Goal: Use online tool/utility: Utilize a website feature to perform a specific function

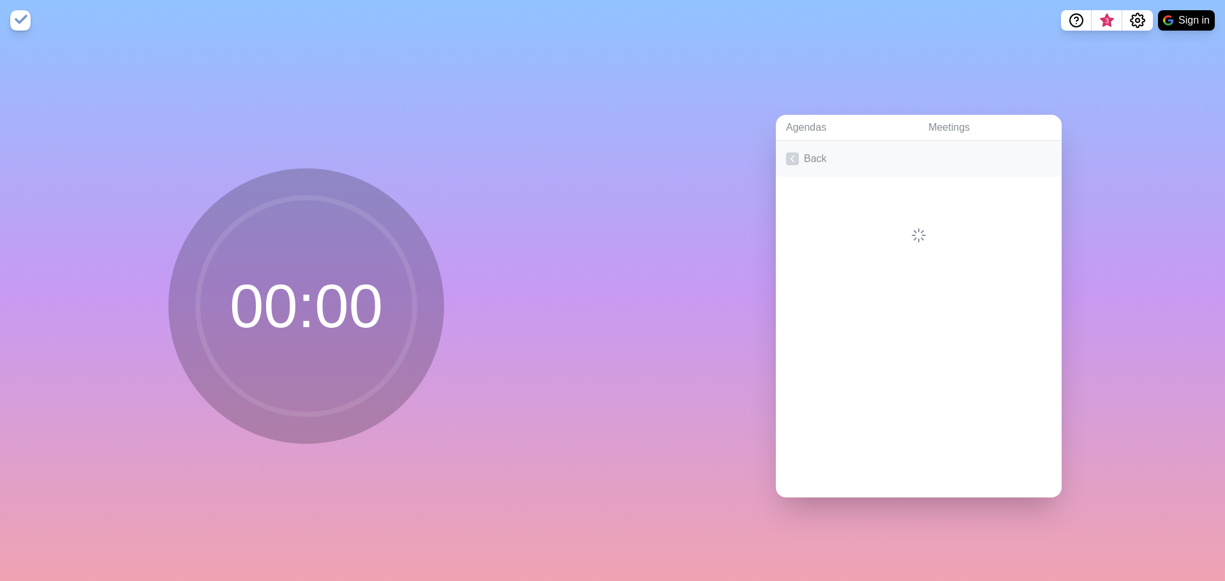
click at [798, 154] on link "Back" at bounding box center [919, 159] width 286 height 36
click at [814, 188] on h2 "Daily" at bounding box center [918, 193] width 265 height 19
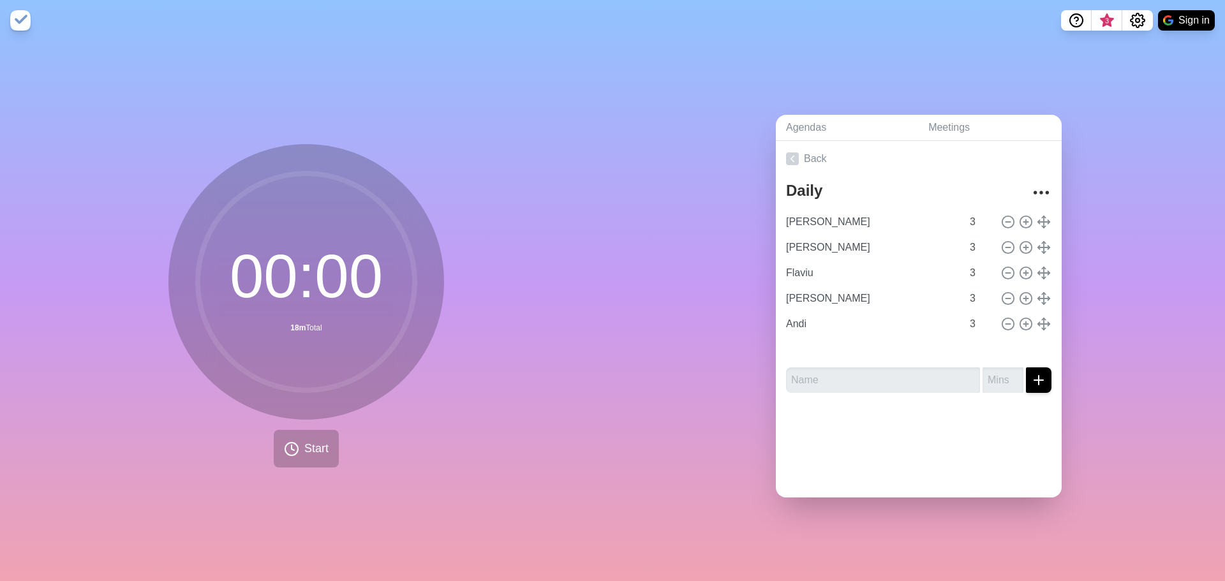
type input "Andi"
type input "[PERSON_NAME]"
click at [306, 447] on span "Start" at bounding box center [316, 448] width 24 height 17
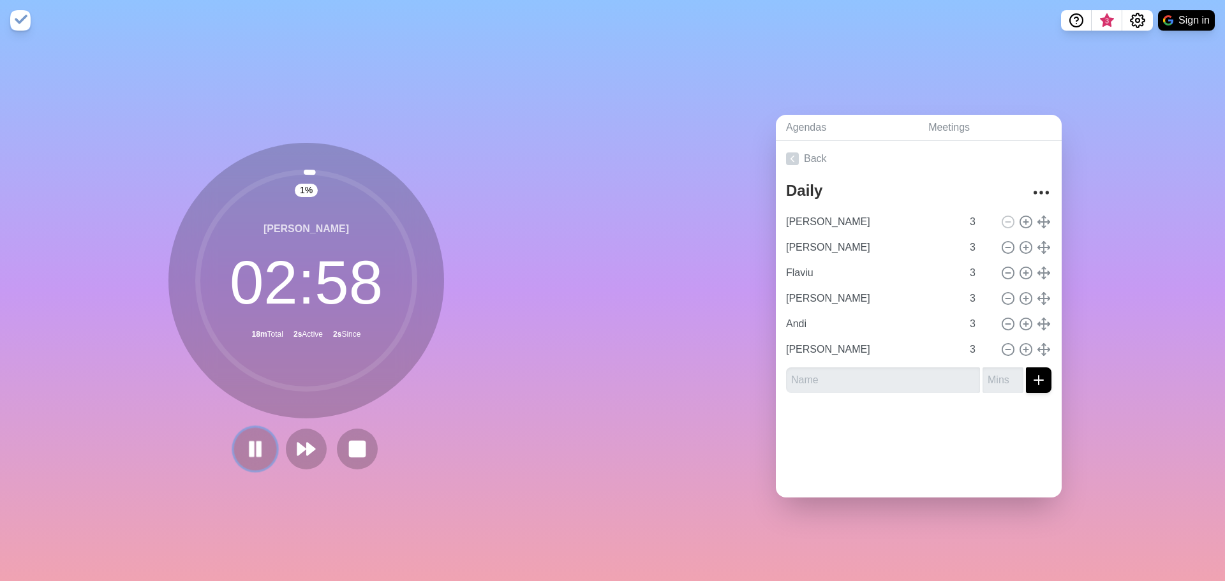
click at [250, 442] on rect at bounding box center [252, 449] width 4 height 14
click at [260, 438] on icon at bounding box center [255, 449] width 22 height 22
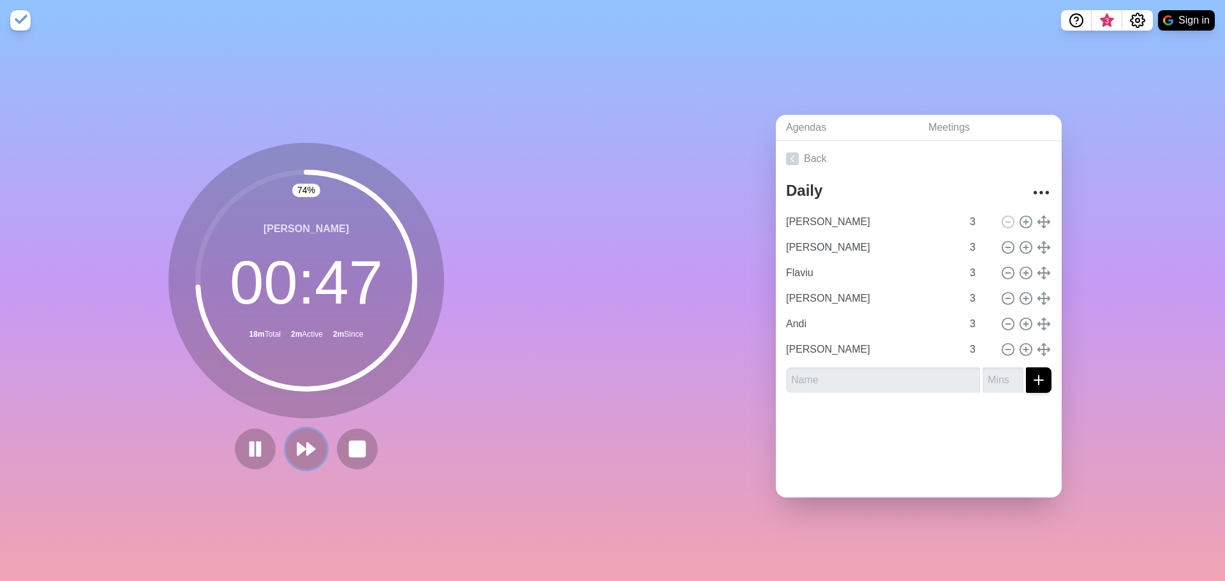
drag, startPoint x: 297, startPoint y: 446, endPoint x: 328, endPoint y: 121, distance: 327.0
click at [313, 123] on div "74 % [PERSON_NAME] 00 : 47 18m Total 2m Active 2m Since" at bounding box center [306, 311] width 613 height 541
click at [307, 449] on polygon at bounding box center [311, 449] width 8 height 12
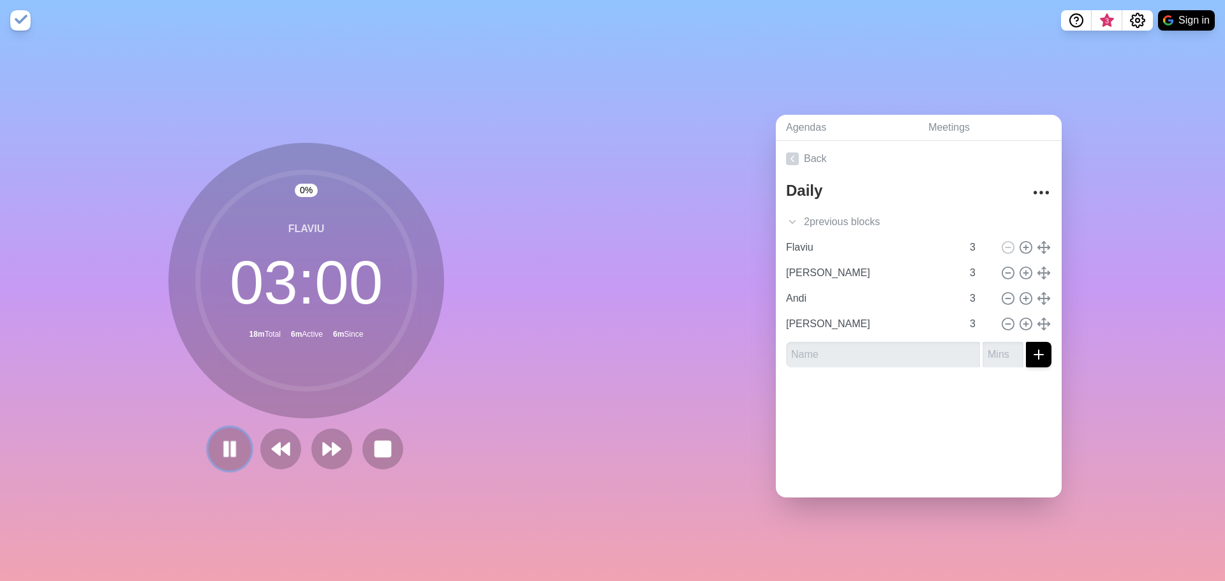
click at [212, 442] on button at bounding box center [229, 449] width 43 height 43
click at [334, 450] on icon at bounding box center [332, 449] width 22 height 22
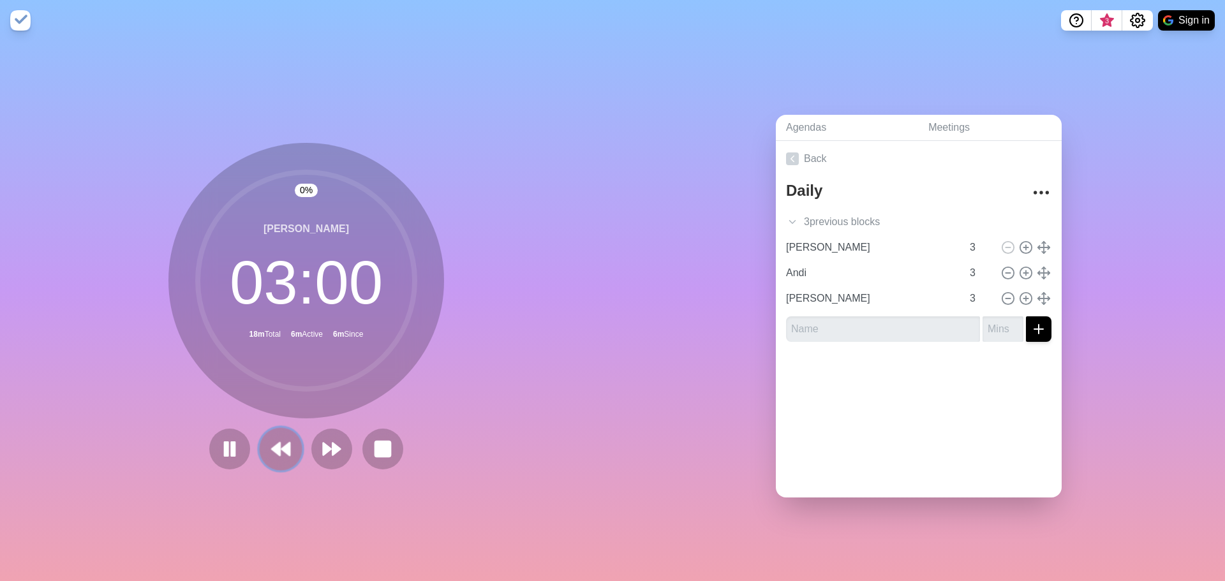
click at [294, 442] on button at bounding box center [280, 449] width 43 height 43
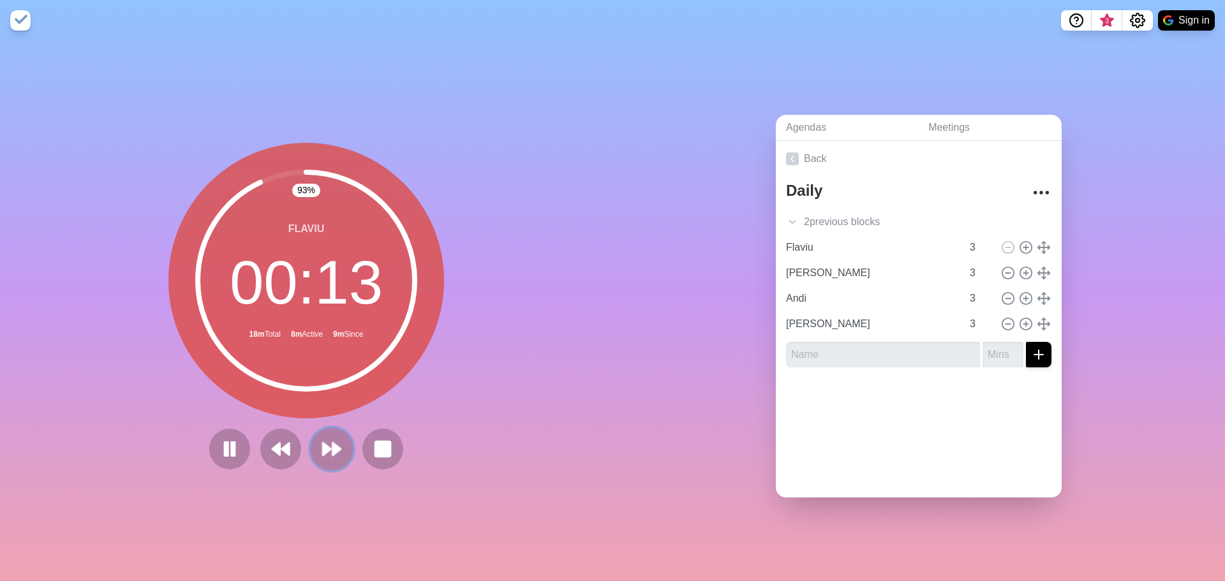
click at [324, 441] on icon at bounding box center [332, 449] width 22 height 22
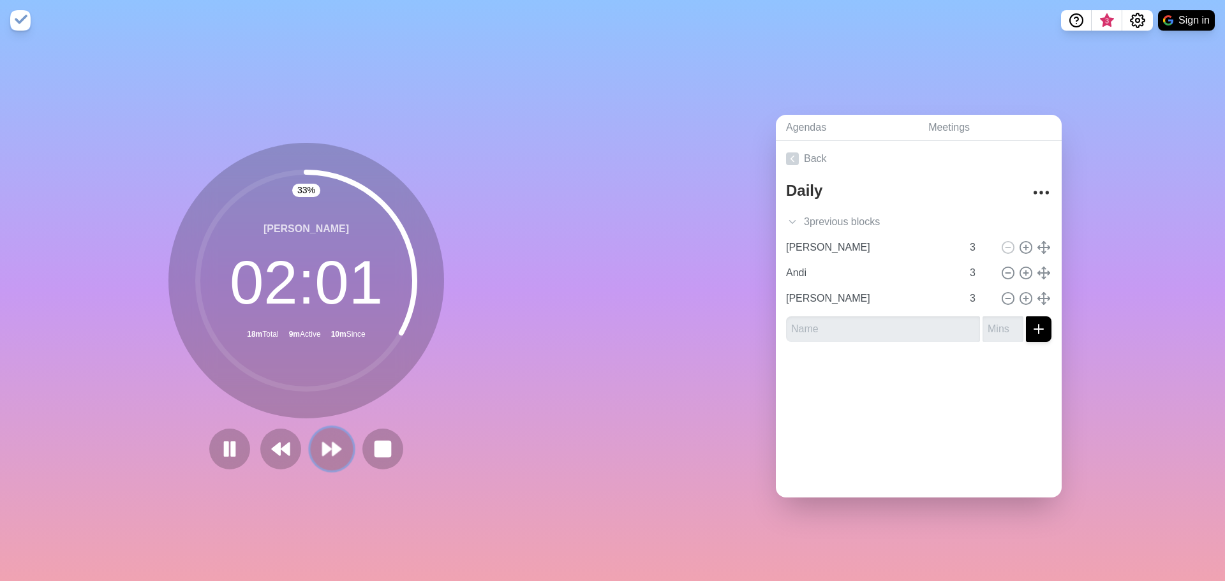
click at [333, 443] on polygon at bounding box center [337, 449] width 8 height 13
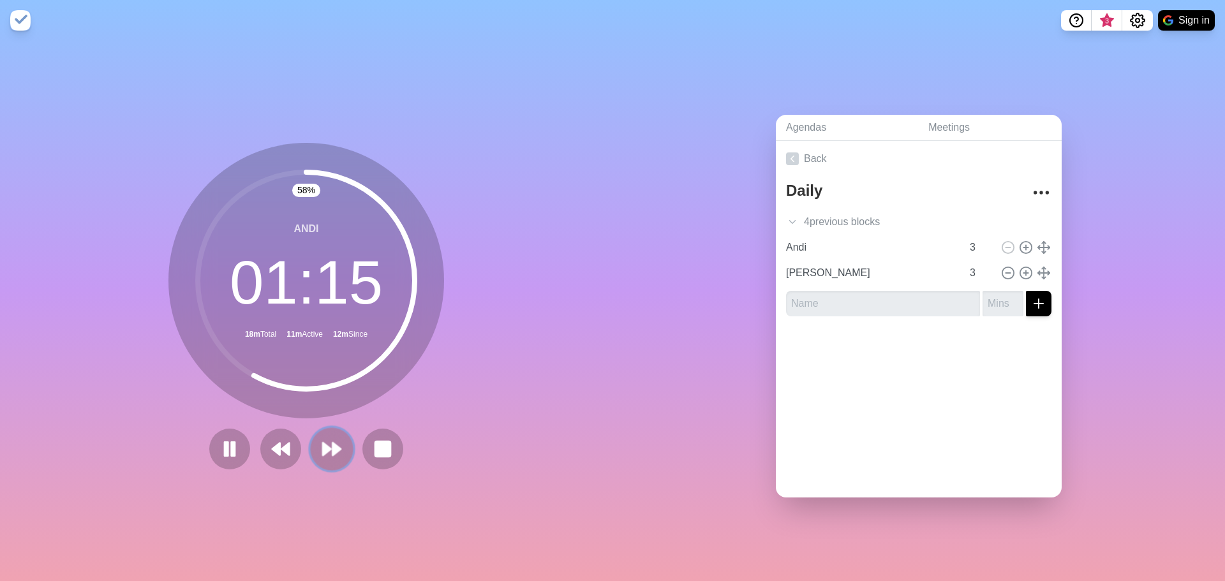
click at [313, 454] on button at bounding box center [331, 449] width 43 height 43
